Goal: Book appointment/travel/reservation

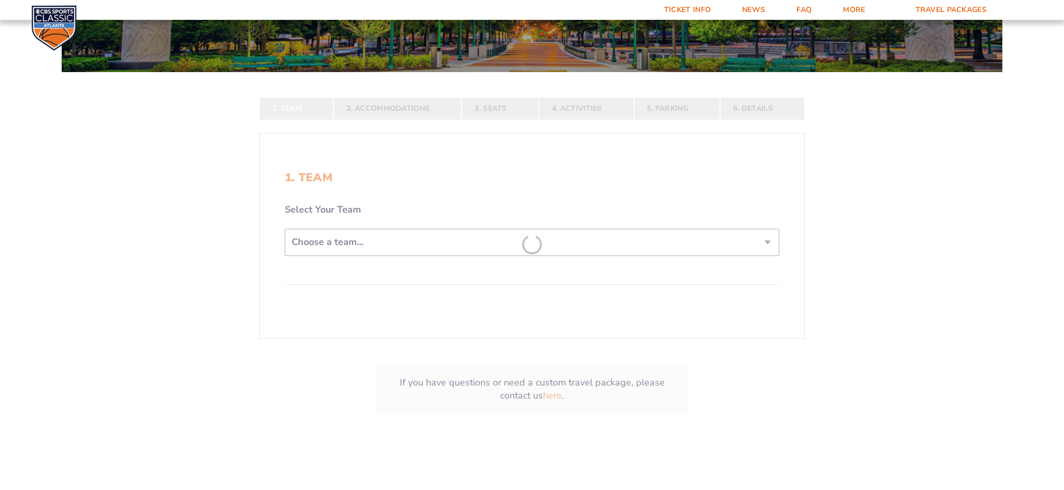
scroll to position [215, 0]
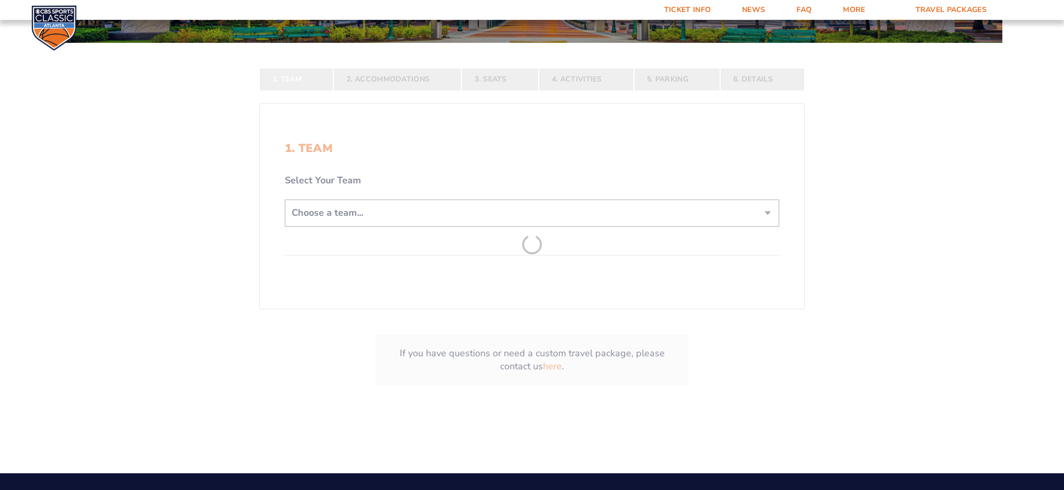
click at [494, 222] on form "[US_STATE] [US_STATE] Travel Package [US_STATE][GEOGRAPHIC_DATA] [US_STATE] Sta…" at bounding box center [532, 110] width 1064 height 651
click at [811, 257] on form "[US_STATE] [US_STATE] Travel Package [US_STATE][GEOGRAPHIC_DATA] [US_STATE] Sta…" at bounding box center [532, 110] width 1064 height 651
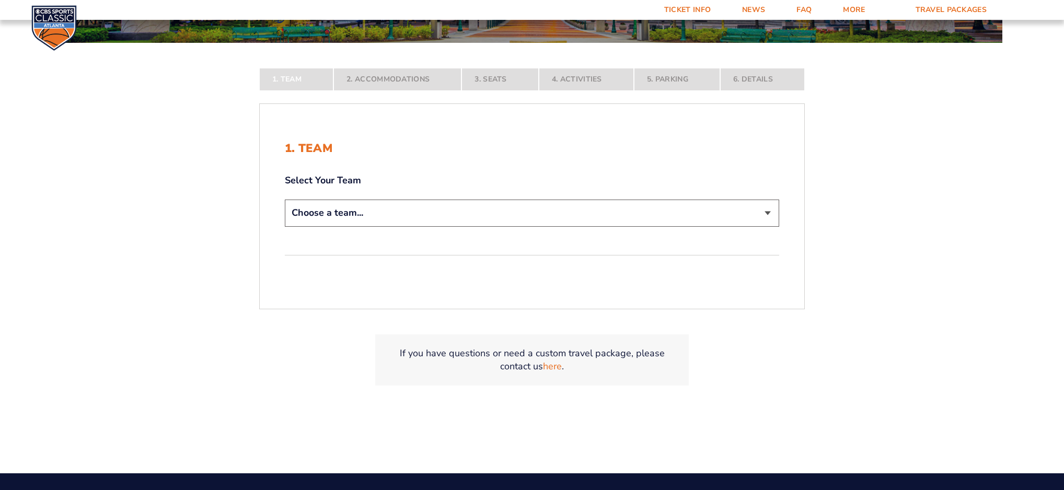
click at [770, 220] on select "Choose a team... [US_STATE] Wildcats [US_STATE] State Buckeyes [US_STATE] Tar H…" at bounding box center [532, 213] width 494 height 27
select select "12956"
click at [285, 226] on select "Choose a team... [US_STATE] Wildcats [US_STATE] State Buckeyes [US_STATE] Tar H…" at bounding box center [532, 213] width 494 height 27
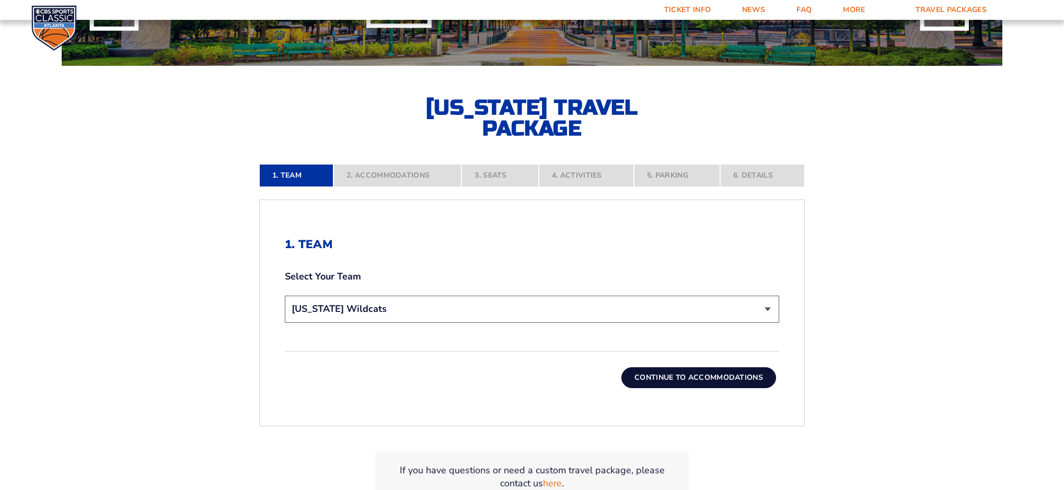
scroll to position [193, 0]
click at [685, 382] on button "Continue To Accommodations" at bounding box center [698, 377] width 155 height 21
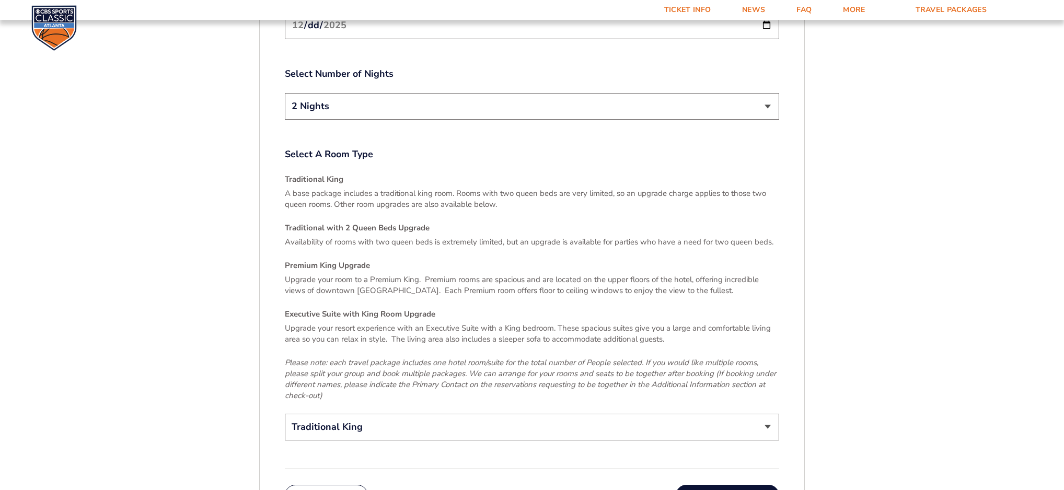
scroll to position [1502, 0]
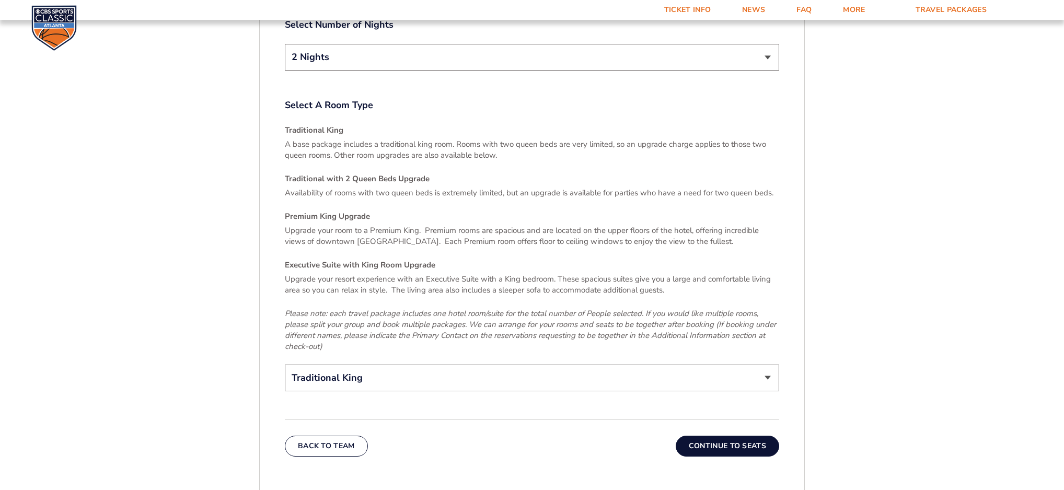
click at [722, 436] on button "Continue To Seats" at bounding box center [727, 446] width 103 height 21
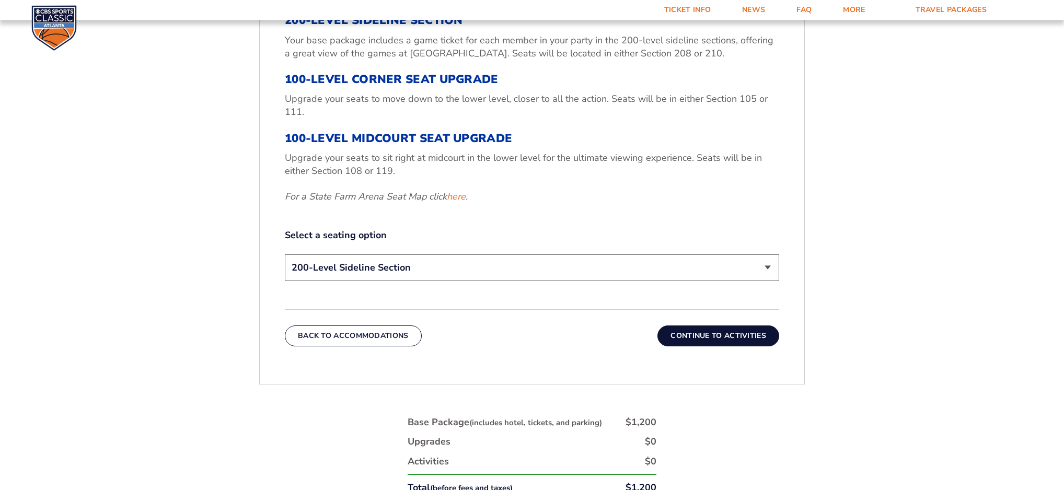
scroll to position [461, 0]
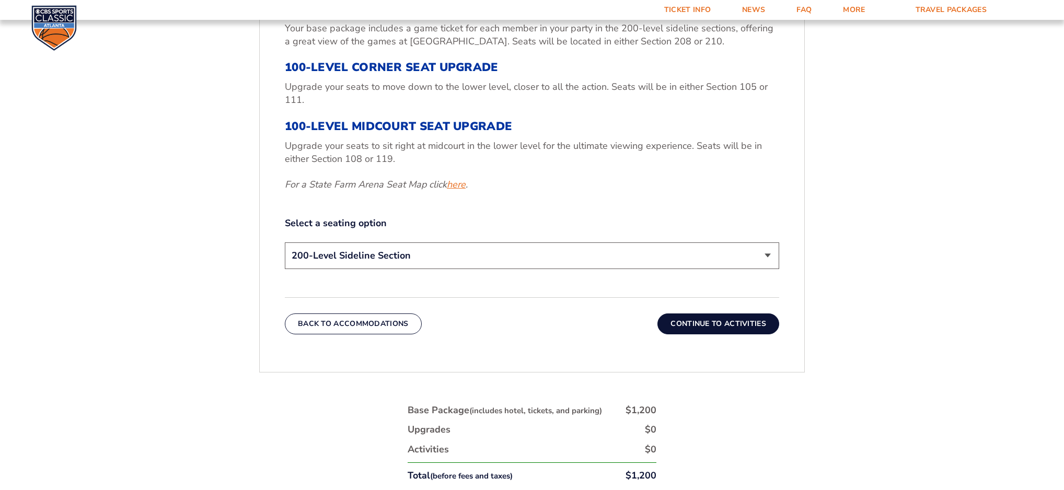
click at [457, 183] on link "here" at bounding box center [456, 184] width 19 height 13
click at [518, 259] on select "200-Level Sideline Section 100-Level Corner Seat Upgrade (+$120 per person) 100…" at bounding box center [532, 255] width 494 height 27
click at [285, 242] on select "200-Level Sideline Section 100-Level Corner Seat Upgrade (+$120 per person) 100…" at bounding box center [532, 255] width 494 height 27
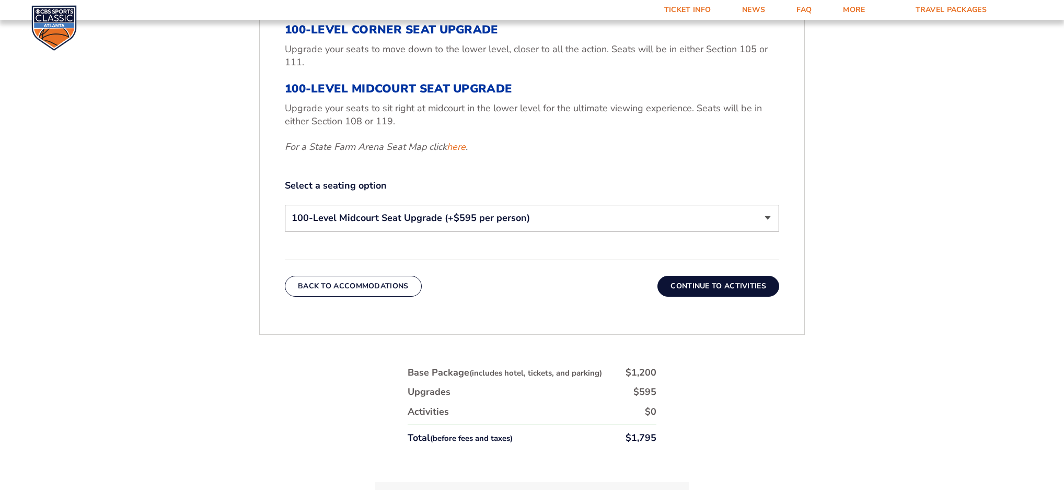
scroll to position [499, 0]
click at [529, 225] on select "200-Level Sideline Section 100-Level Corner Seat Upgrade (+$120 per person) 100…" at bounding box center [532, 217] width 494 height 27
click at [285, 204] on select "200-Level Sideline Section 100-Level Corner Seat Upgrade (+$120 per person) 100…" at bounding box center [532, 217] width 494 height 27
click at [519, 227] on select "200-Level Sideline Section 100-Level Corner Seat Upgrade (+$120 per person) 100…" at bounding box center [532, 217] width 494 height 27
select select "200-Level Sideline Section"
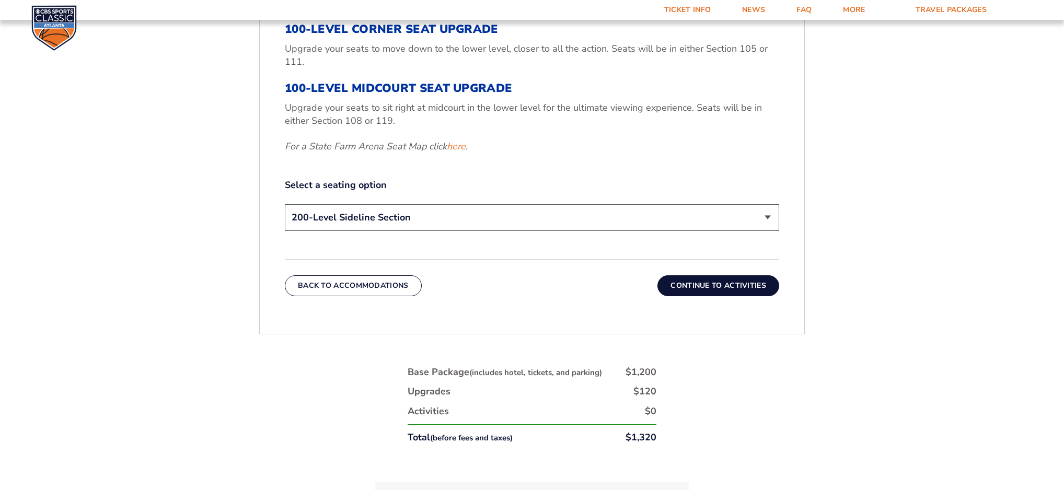
click at [285, 204] on select "200-Level Sideline Section 100-Level Corner Seat Upgrade (+$120 per person) 100…" at bounding box center [532, 217] width 494 height 27
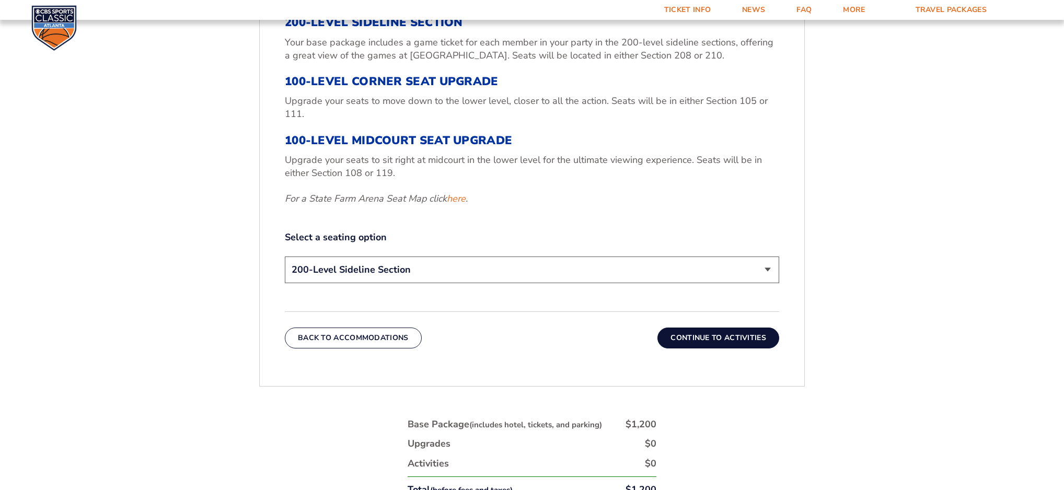
scroll to position [445, 0]
click at [710, 336] on button "Continue To Activities" at bounding box center [718, 338] width 122 height 21
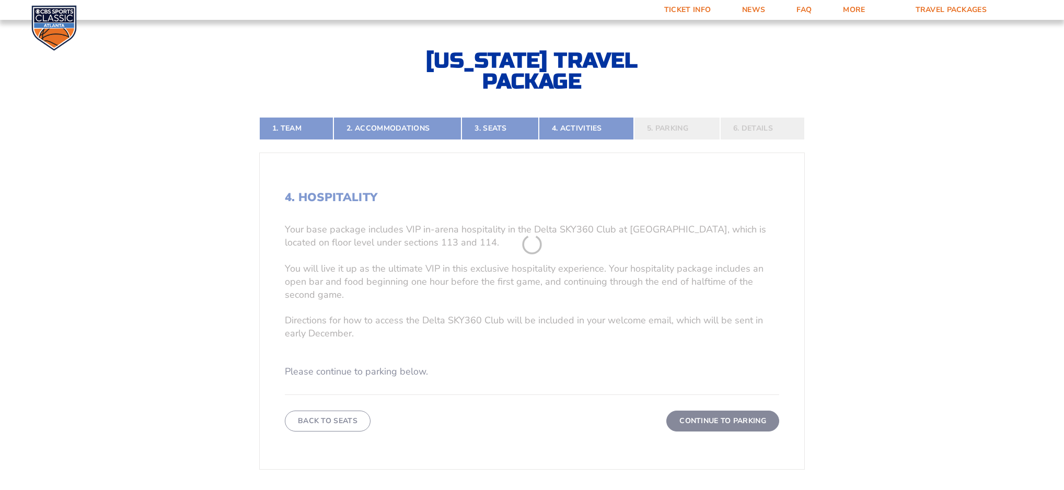
scroll to position [232, 0]
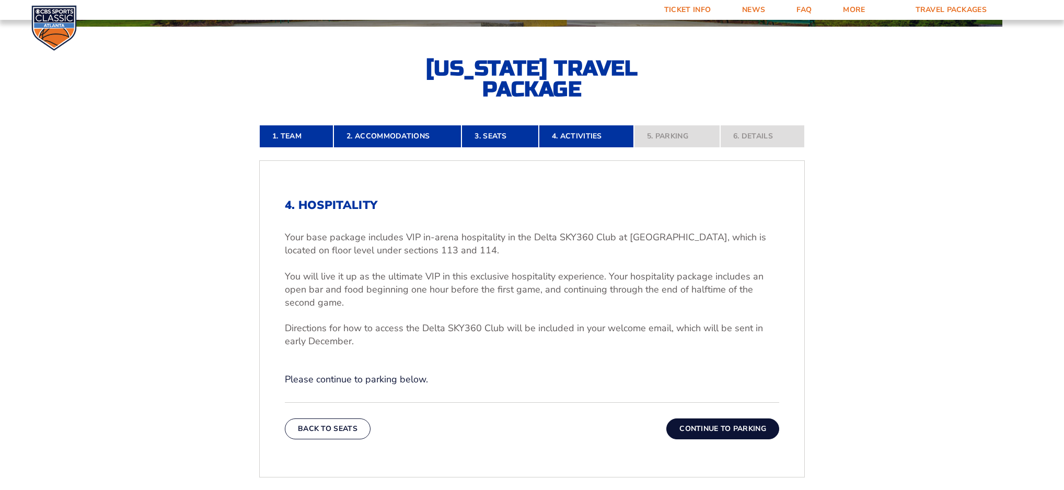
click at [696, 426] on button "Continue To Parking" at bounding box center [722, 429] width 113 height 21
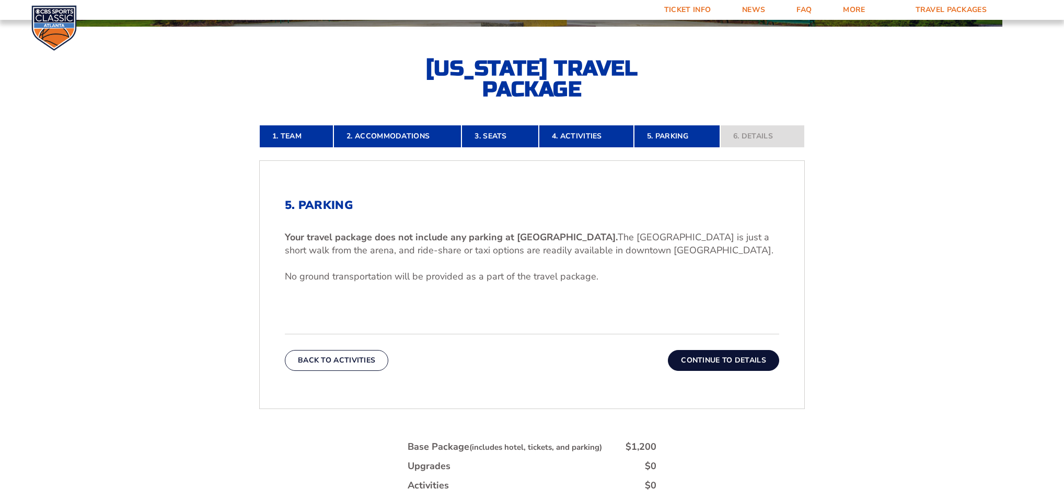
click at [696, 373] on div "5. Parking Your travel package does not include any parking at [GEOGRAPHIC_DATA…" at bounding box center [532, 285] width 545 height 223
click at [698, 363] on button "Continue To Details" at bounding box center [723, 360] width 111 height 21
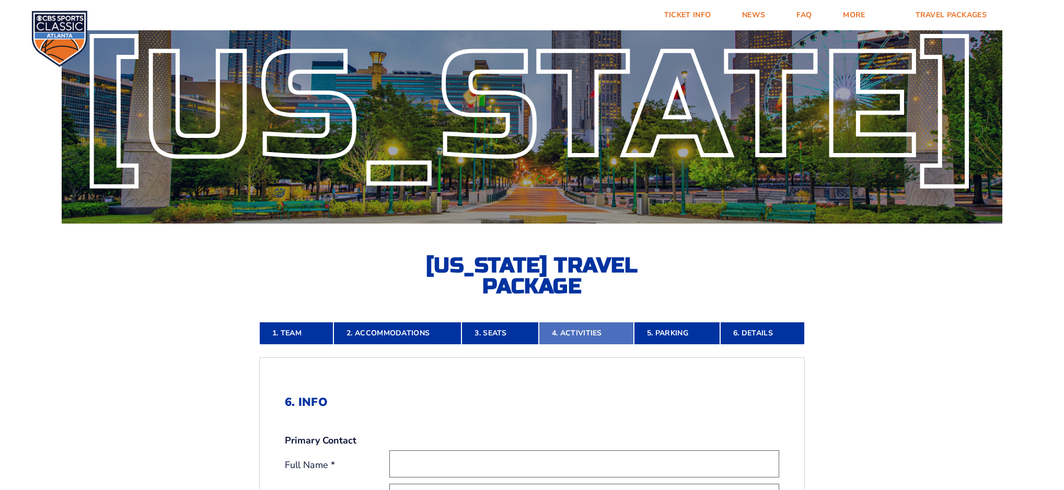
scroll to position [0, 0]
